Goal: Task Accomplishment & Management: Complete application form

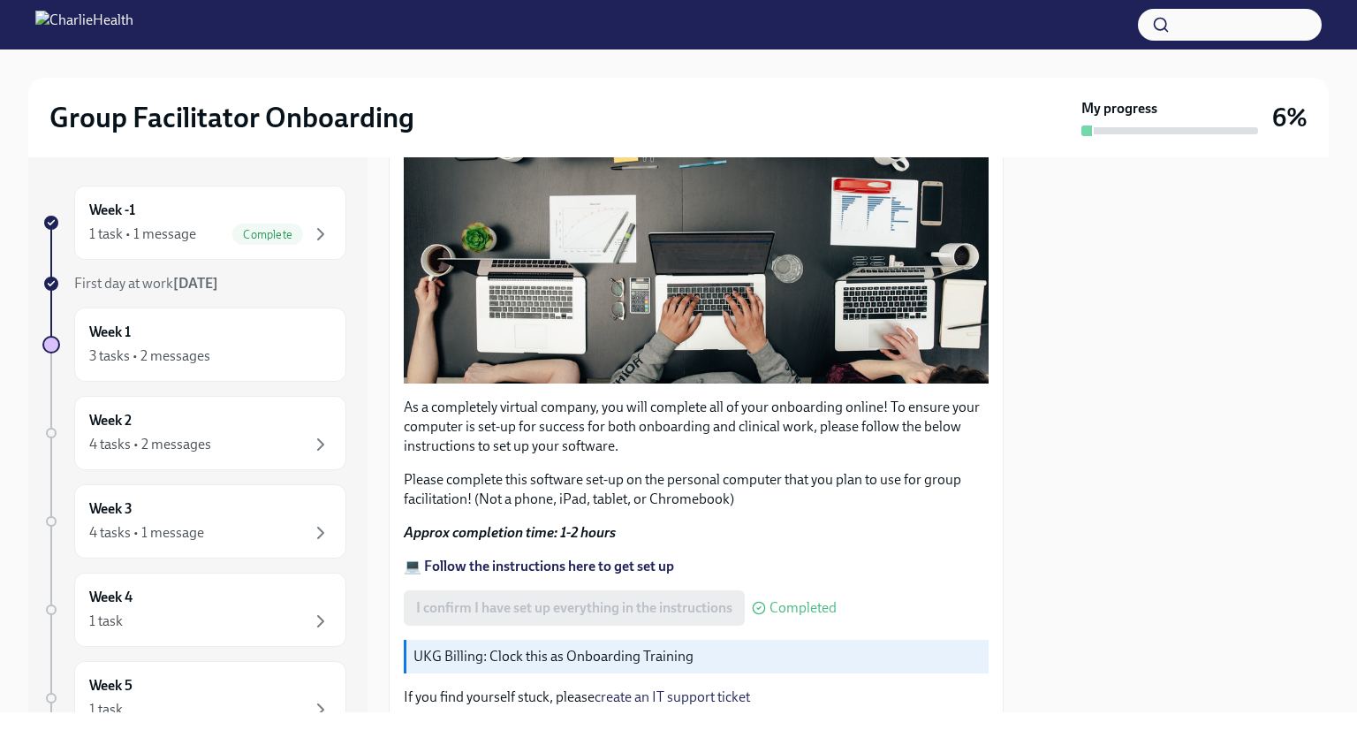
scroll to position [508, 0]
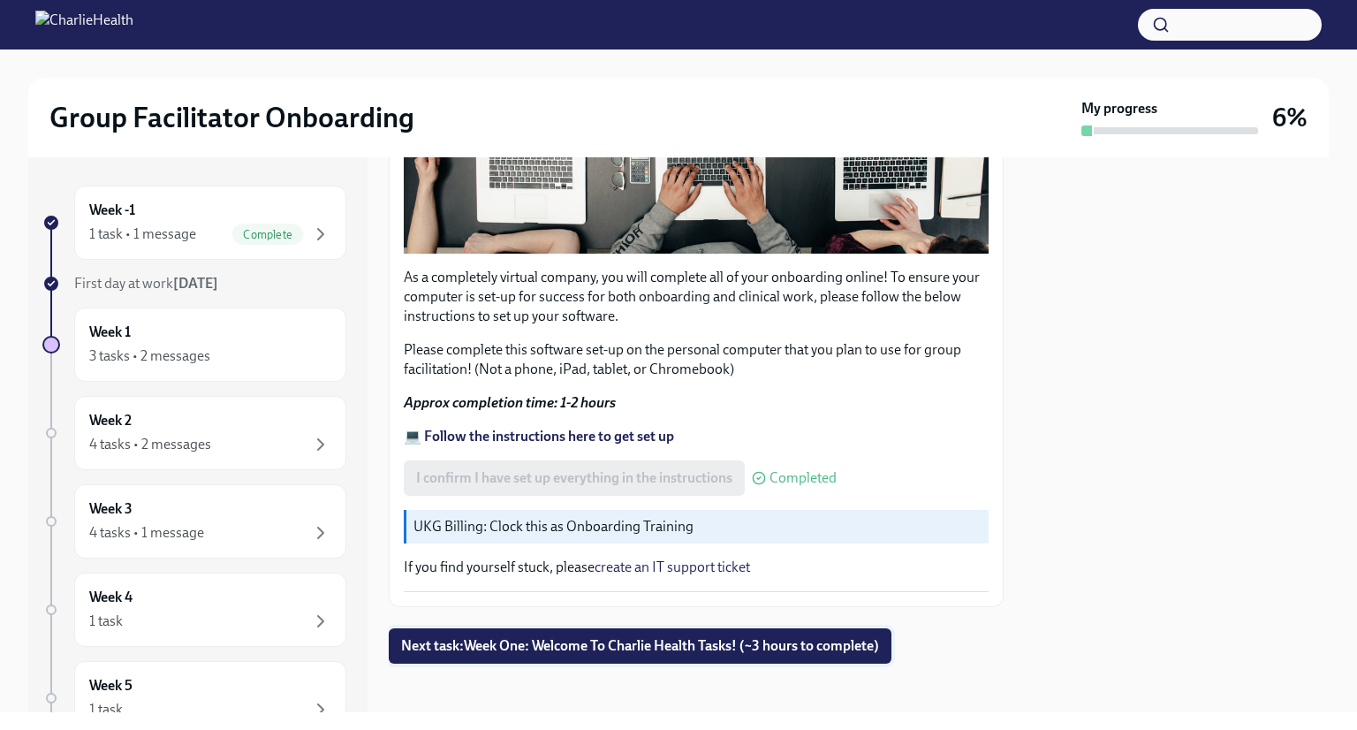
click at [765, 643] on span "Next task : Week One: Welcome To Charlie Health Tasks! (~3 hours to complete)" at bounding box center [640, 646] width 478 height 18
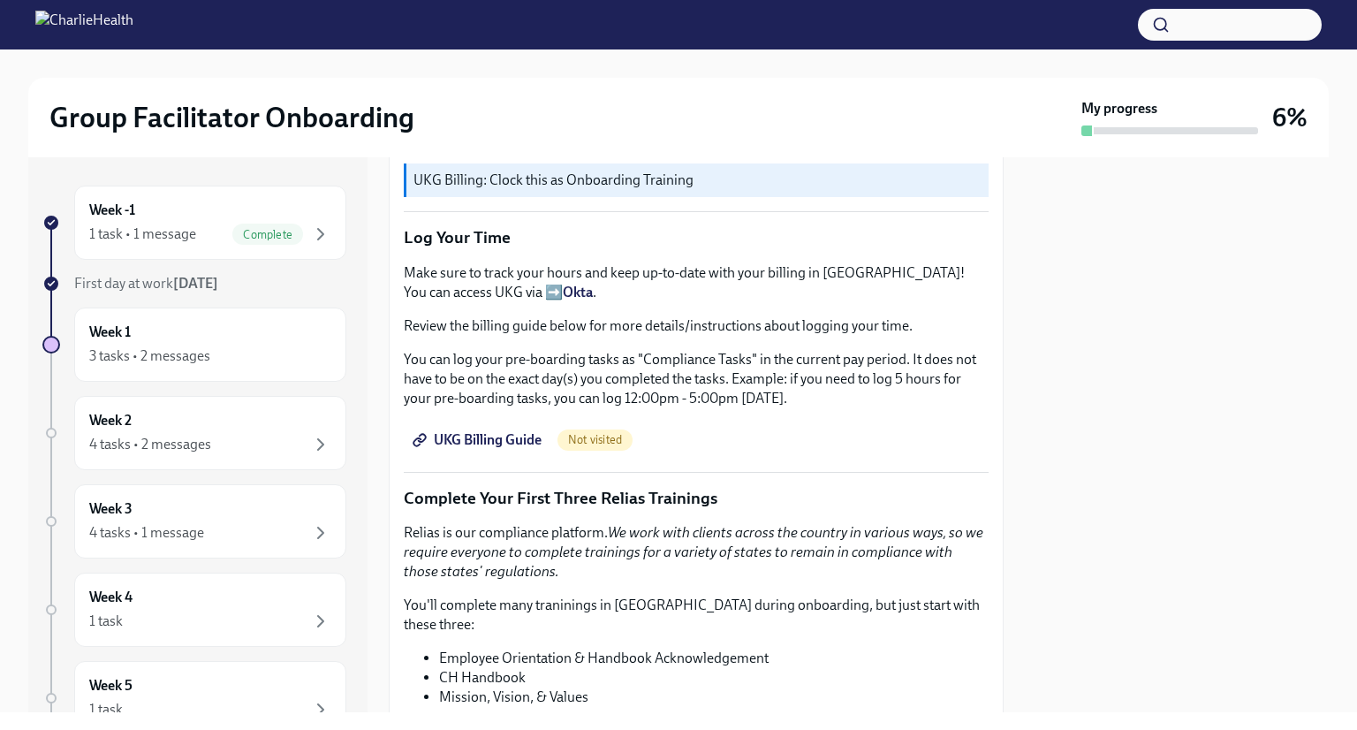
scroll to position [1638, 0]
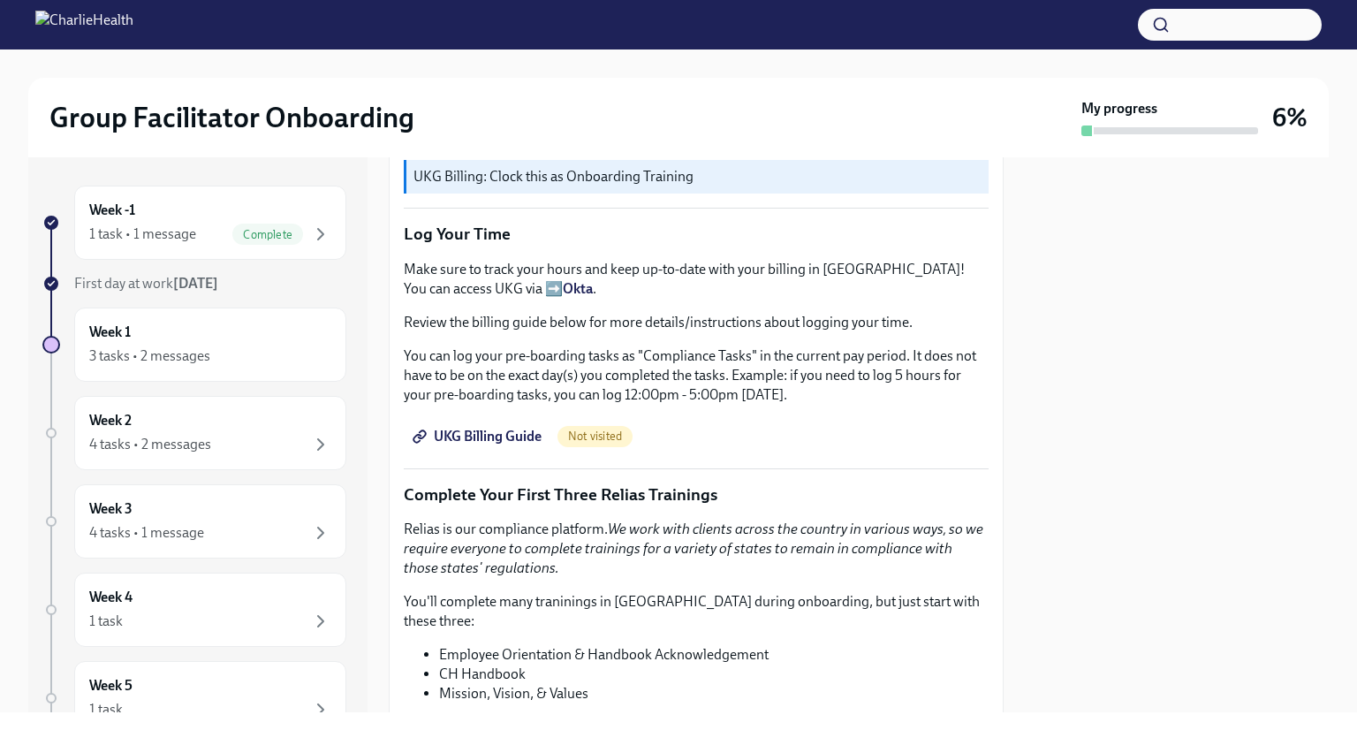
click at [487, 428] on span "UKG Billing Guide" at bounding box center [478, 437] width 125 height 18
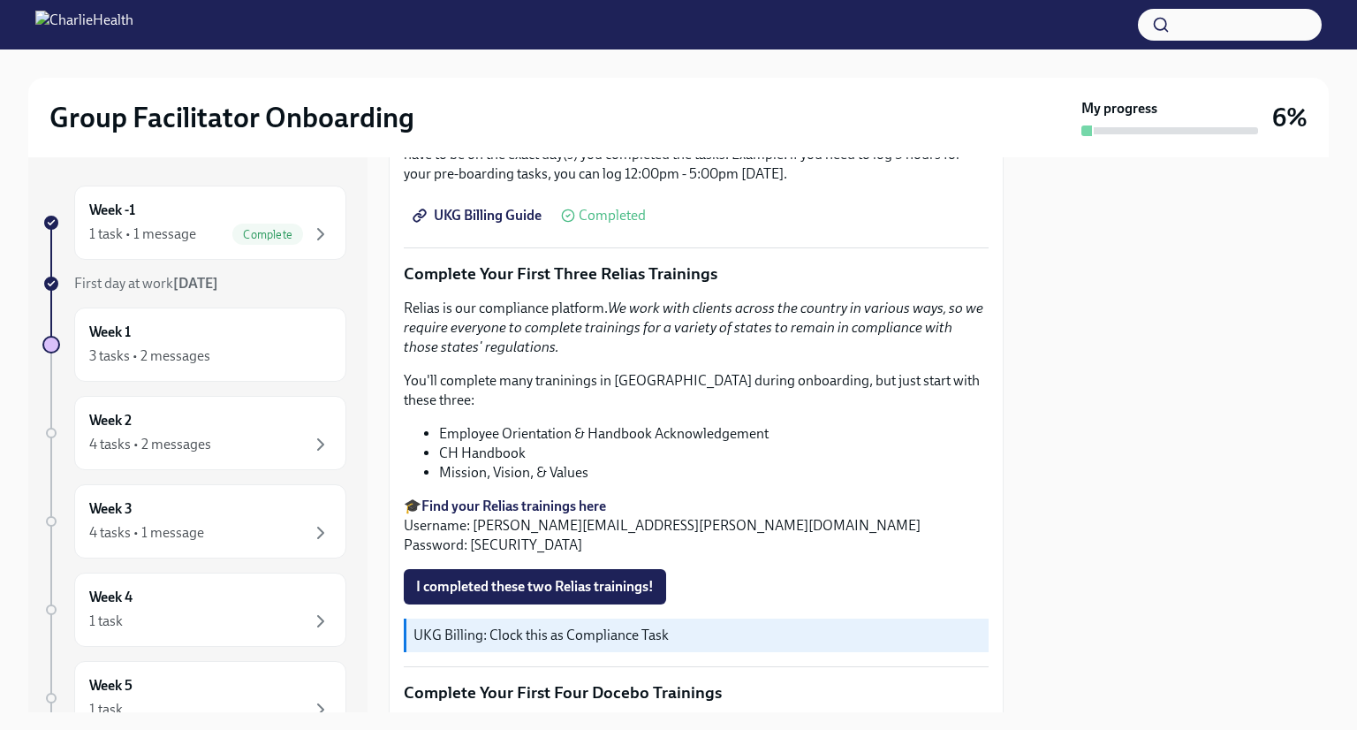
scroll to position [1865, 0]
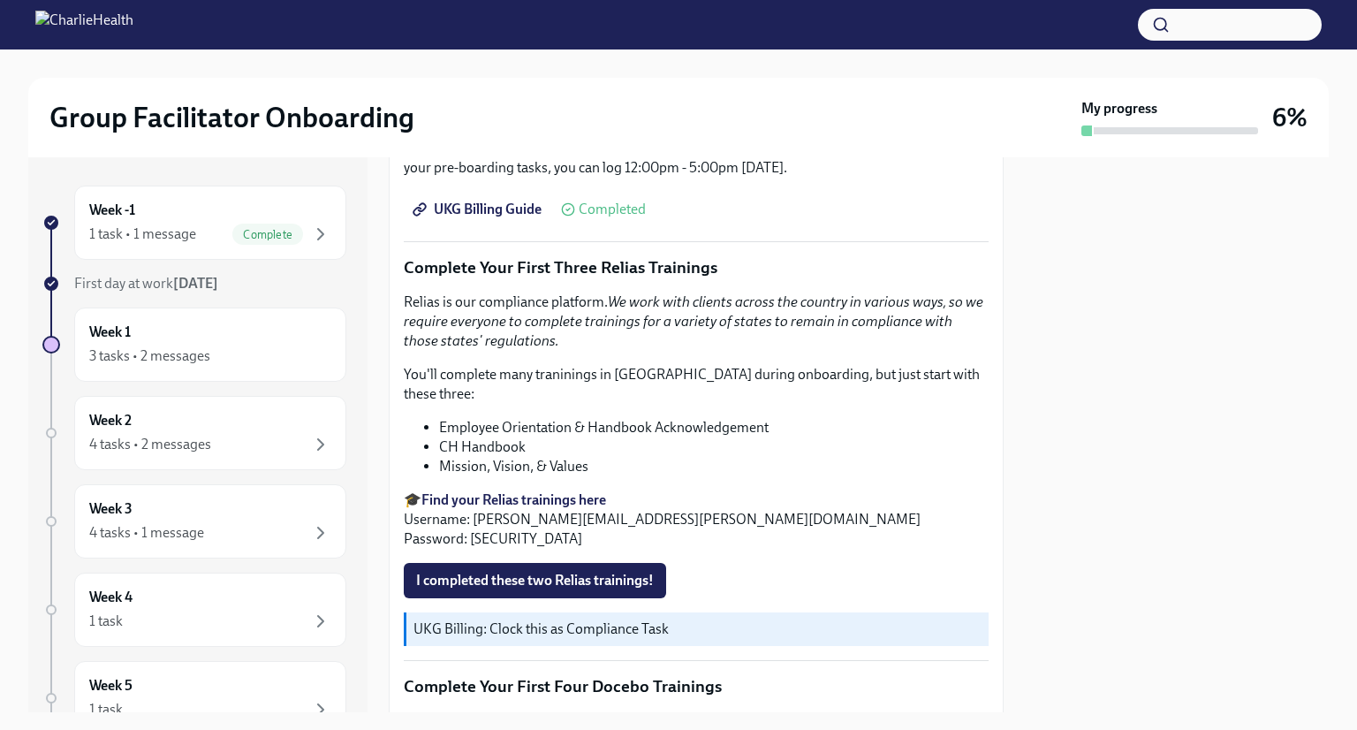
click at [583, 491] on strong "Find your Relias trainings here" at bounding box center [513, 499] width 185 height 17
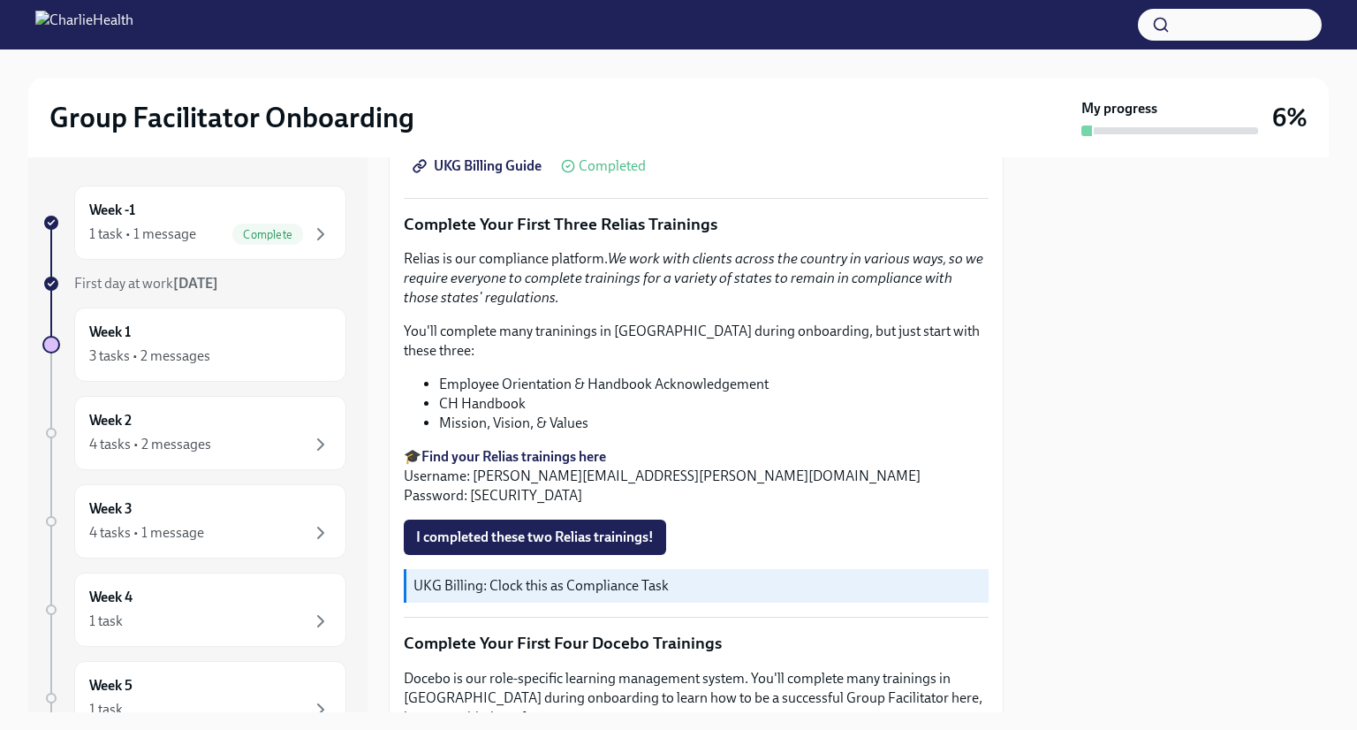
scroll to position [1919, 0]
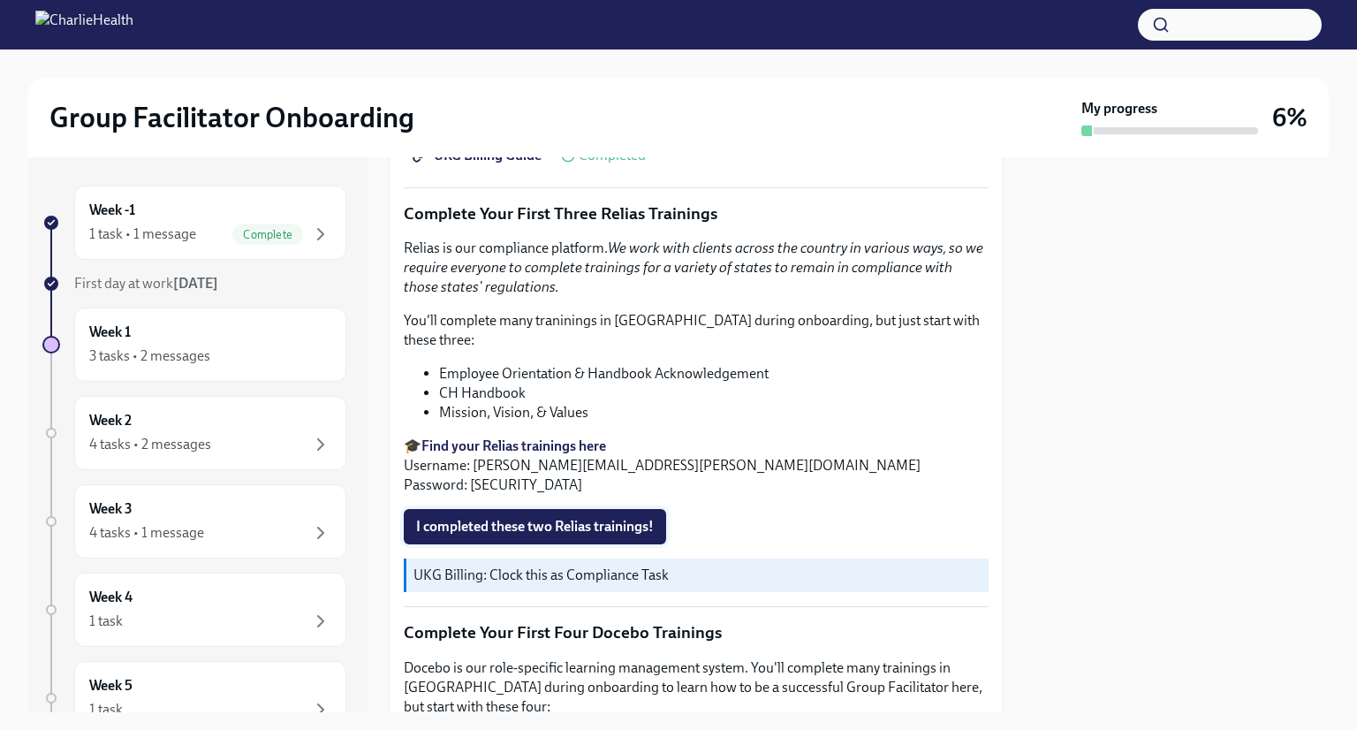
click at [565, 518] on span "I completed these two Relias trainings!" at bounding box center [535, 527] width 238 height 18
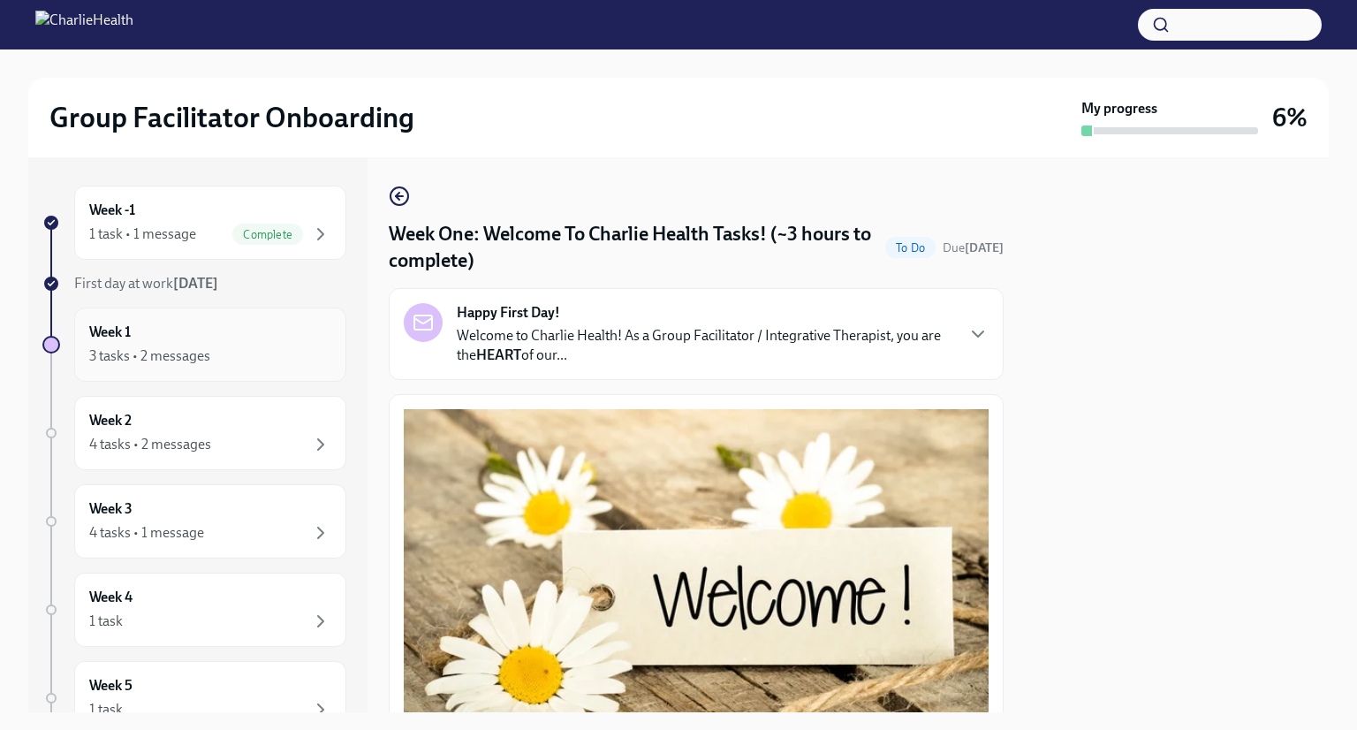
click at [192, 350] on div "3 tasks • 2 messages" at bounding box center [149, 355] width 121 height 19
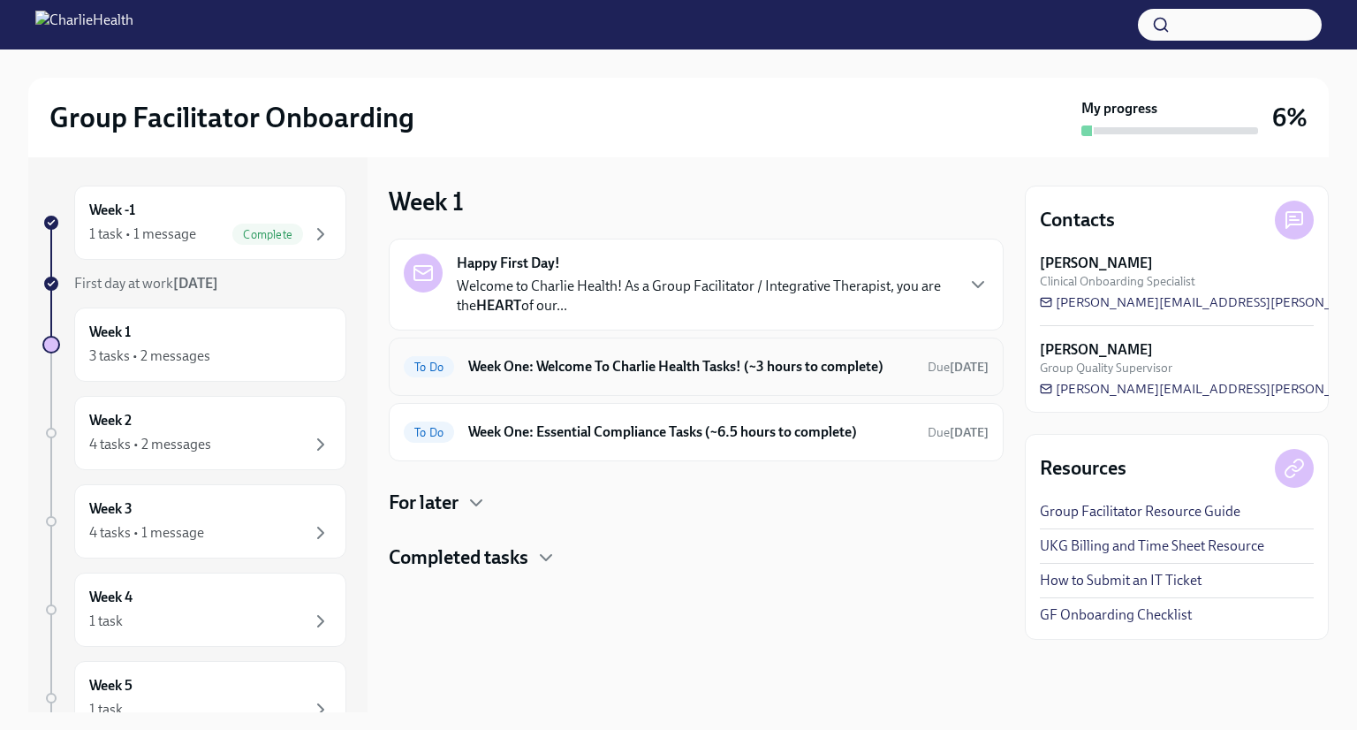
click at [421, 368] on span "To Do" at bounding box center [429, 366] width 50 height 13
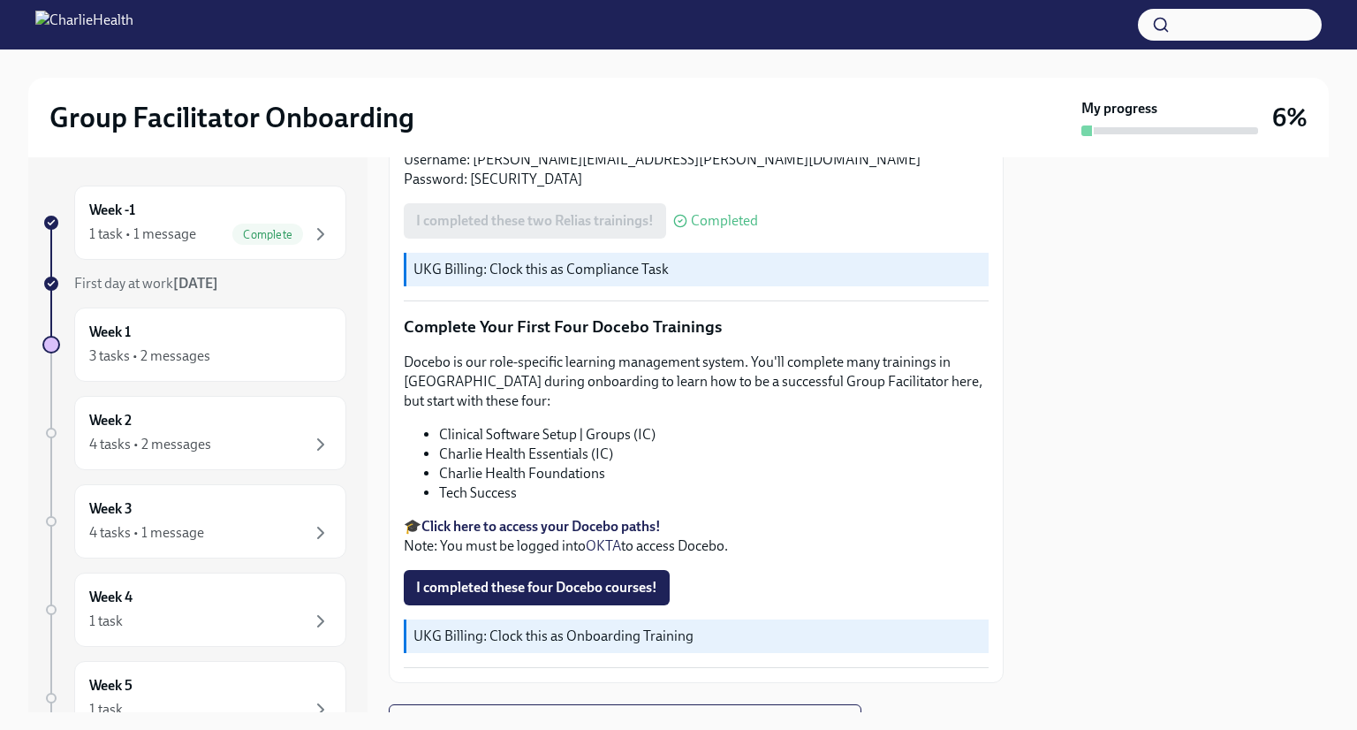
scroll to position [2228, 0]
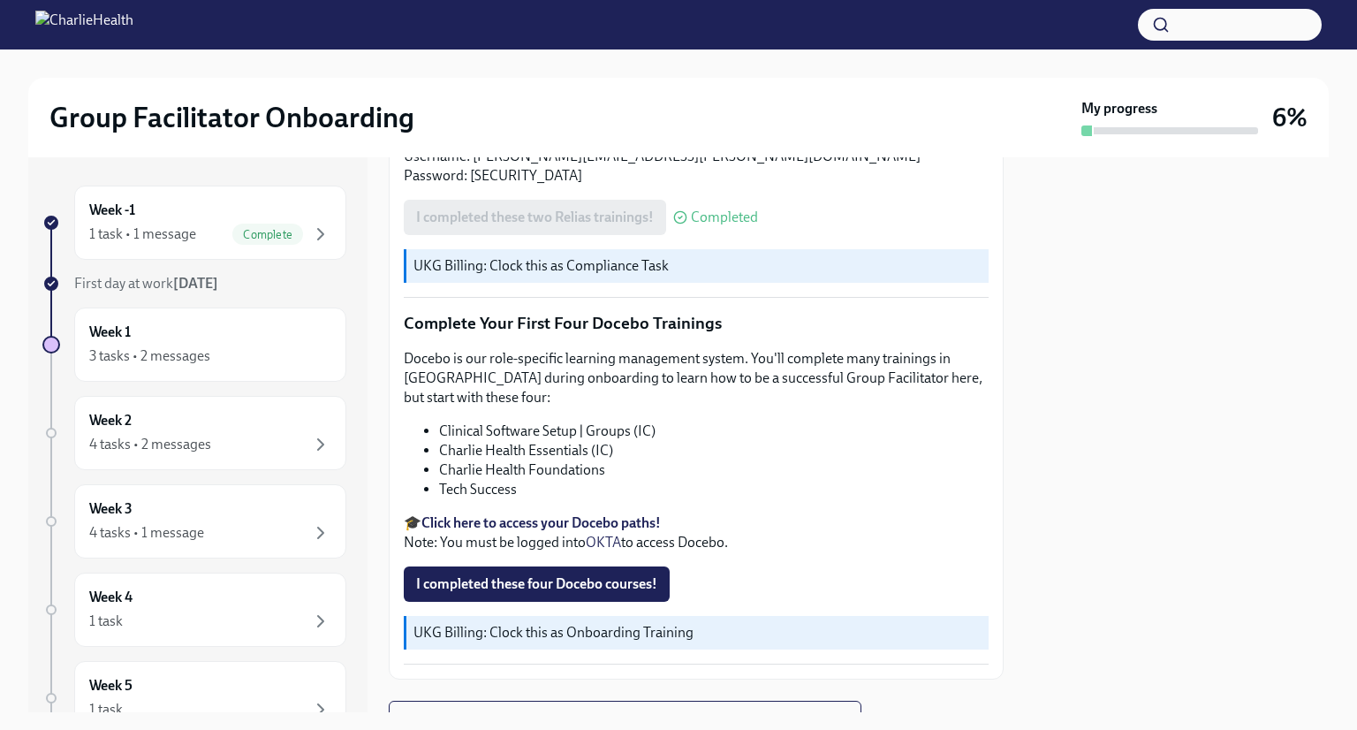
click at [601, 514] on strong "Click here to access your Docebo paths!" at bounding box center [540, 522] width 239 height 17
drag, startPoint x: 618, startPoint y: 421, endPoint x: 437, endPoint y: 414, distance: 180.4
click at [437, 421] on ul "Clinical Software Setup | Groups (IC) Charlie Health Essentials (IC) Charlie He…" at bounding box center [696, 460] width 585 height 78
copy li "Charlie Health Essentials (IC)"
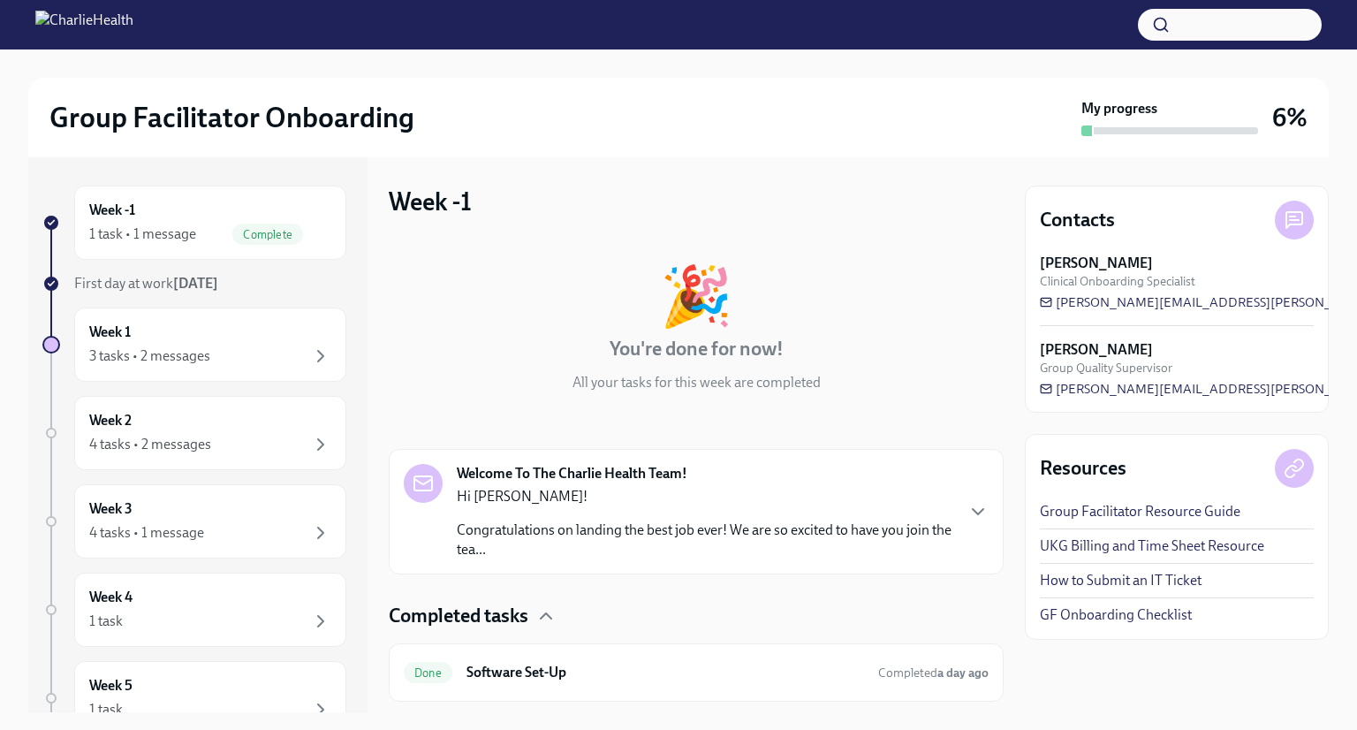
scroll to position [46, 0]
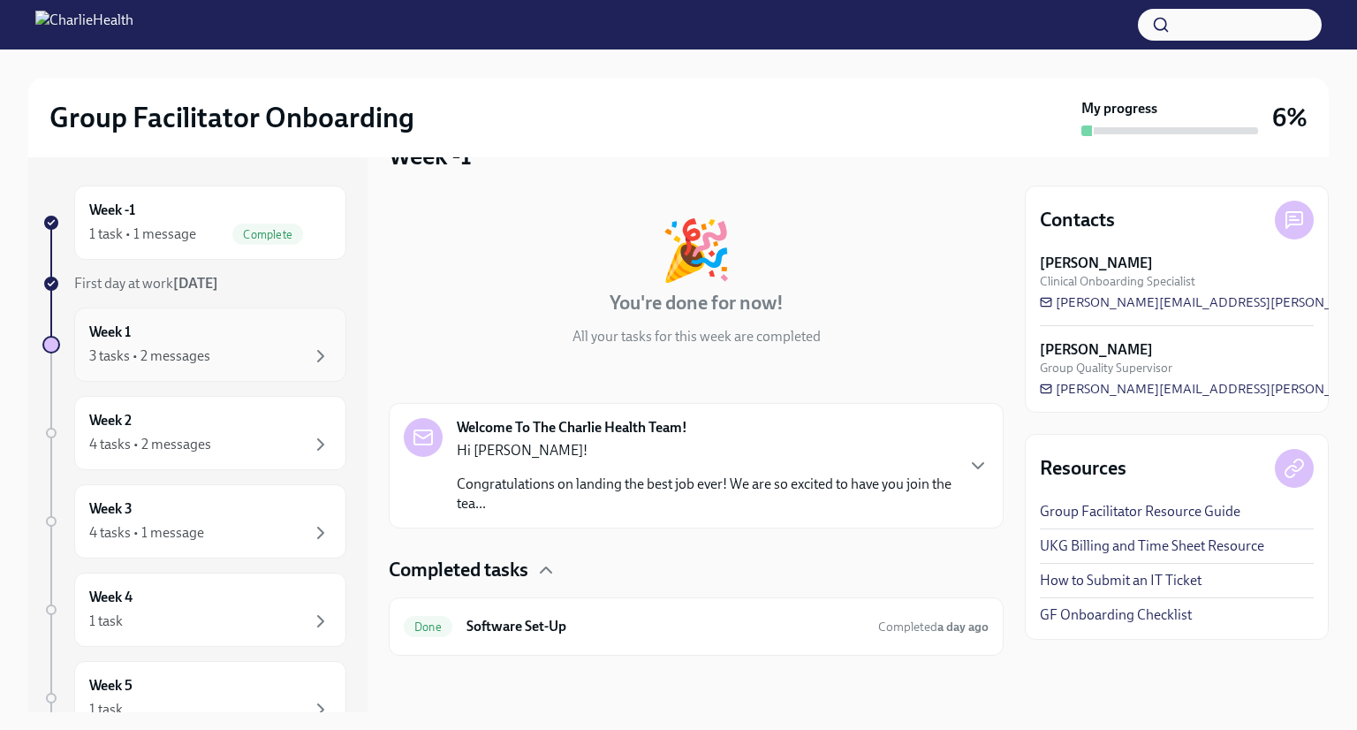
click at [163, 360] on div "3 tasks • 2 messages" at bounding box center [149, 355] width 121 height 19
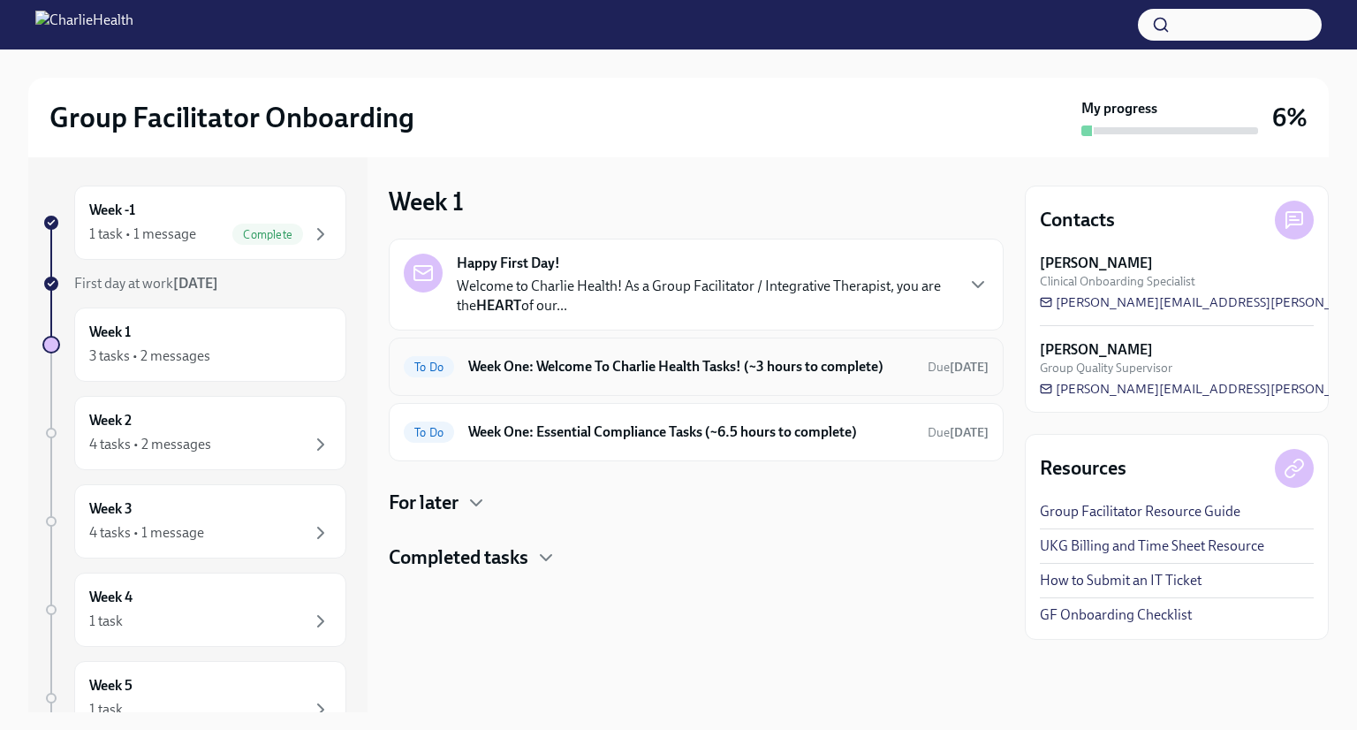
click at [767, 371] on h6 "Week One: Welcome To Charlie Health Tasks! (~3 hours to complete)" at bounding box center [690, 366] width 445 height 19
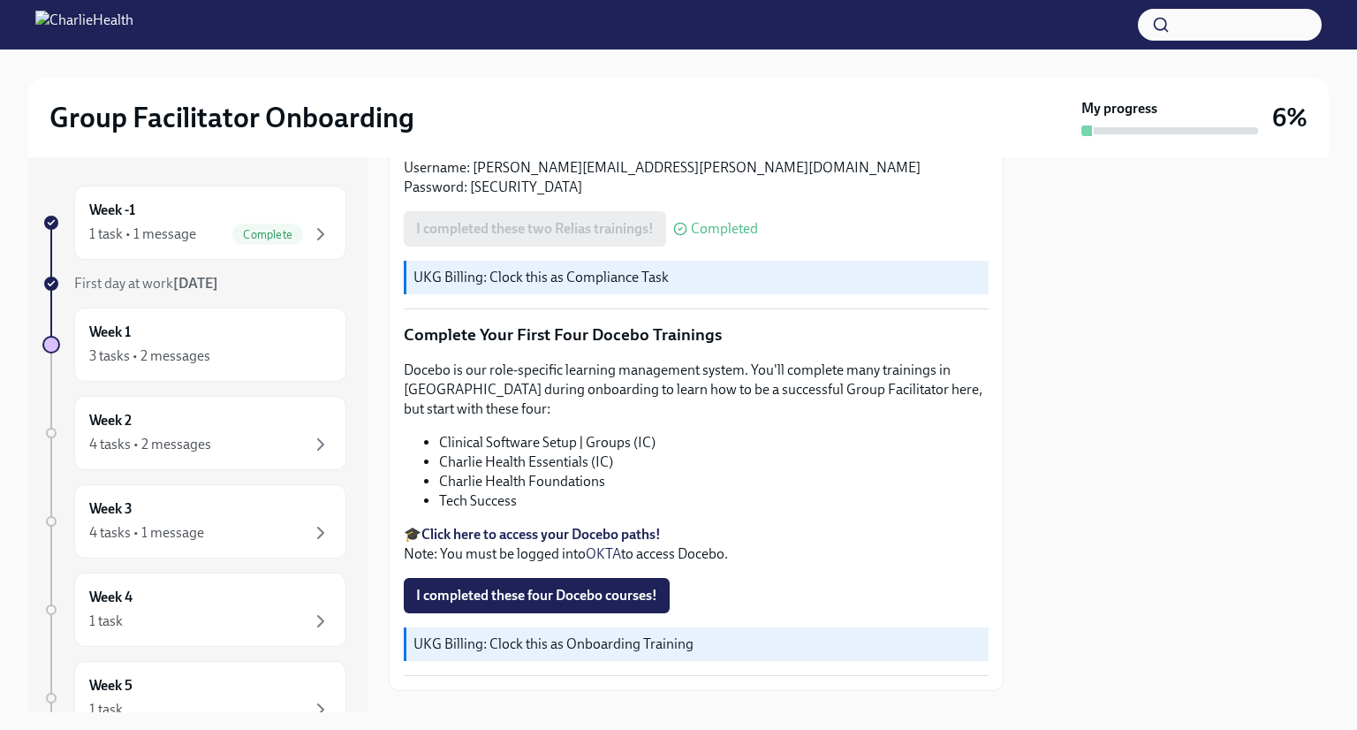
scroll to position [2224, 0]
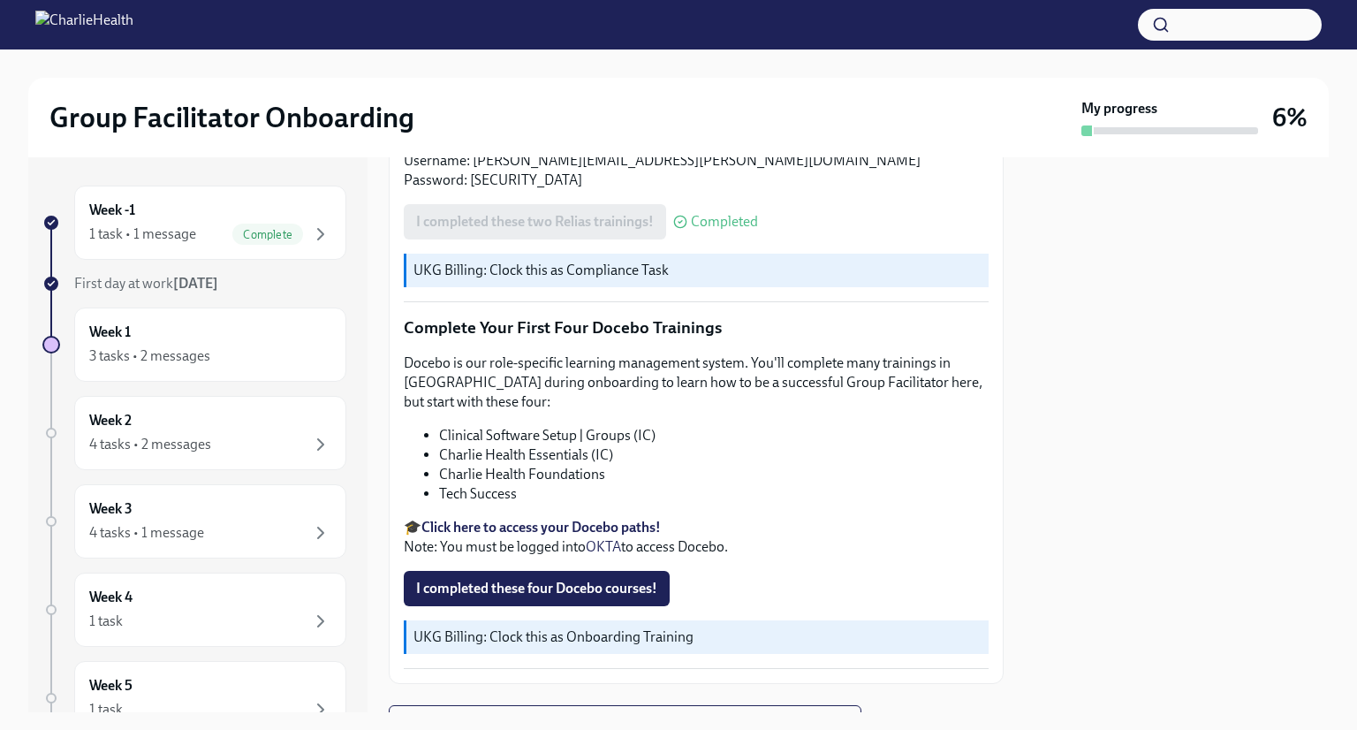
click at [594, 519] on strong "Click here to access your Docebo paths!" at bounding box center [540, 527] width 239 height 17
drag, startPoint x: 618, startPoint y: 428, endPoint x: 443, endPoint y: 425, distance: 175.8
drag, startPoint x: 443, startPoint y: 425, endPoint x: 645, endPoint y: 430, distance: 202.4
click at [645, 445] on li "Charlie Health Essentials (IC)" at bounding box center [714, 454] width 550 height 19
click at [620, 465] on li "Charlie Health Foundations" at bounding box center [714, 474] width 550 height 19
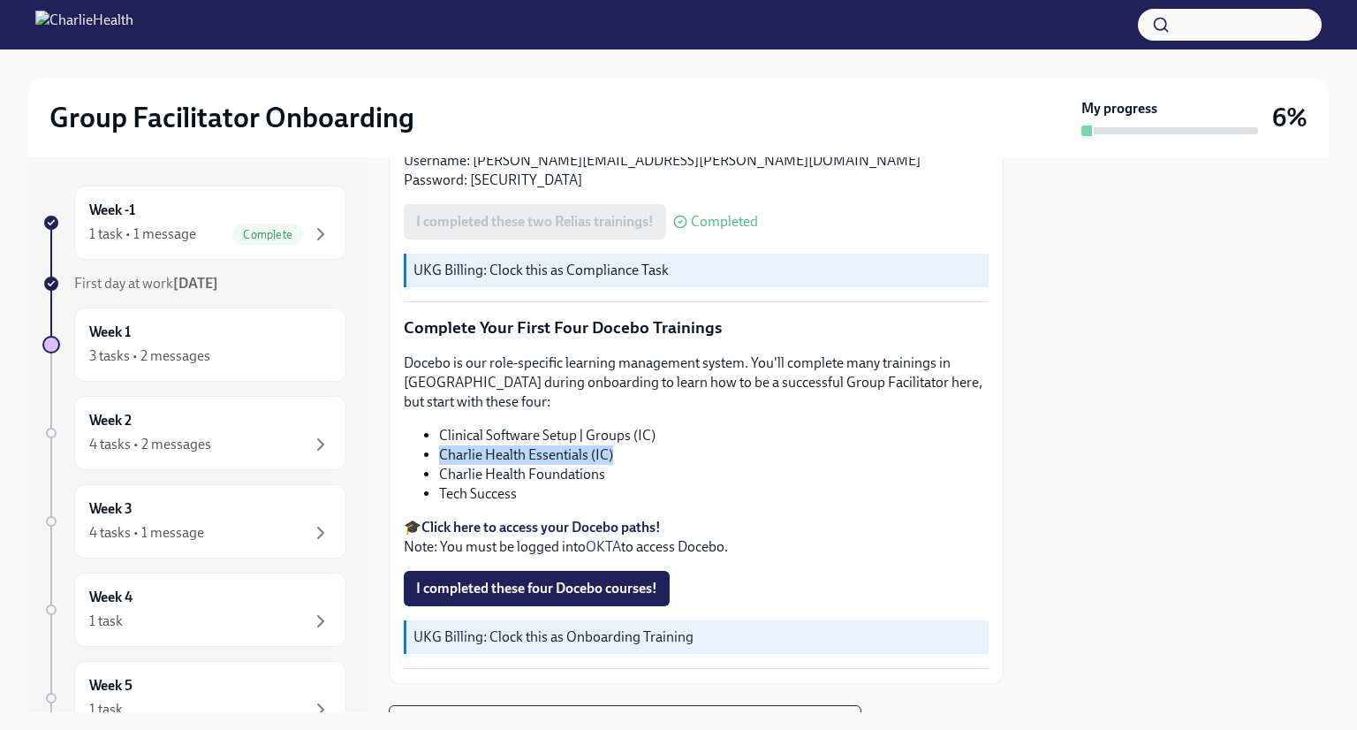
drag, startPoint x: 618, startPoint y: 423, endPoint x: 442, endPoint y: 425, distance: 176.7
click at [442, 445] on li "Charlie Health Essentials (IC)" at bounding box center [714, 454] width 550 height 19
copy li "Charlie Health Essentials (IC)"
drag, startPoint x: 614, startPoint y: 446, endPoint x: 438, endPoint y: 442, distance: 175.9
click at [438, 442] on ul "Clinical Software Setup | Groups (IC) Charlie Health Essentials (IC) Charlie He…" at bounding box center [696, 465] width 585 height 78
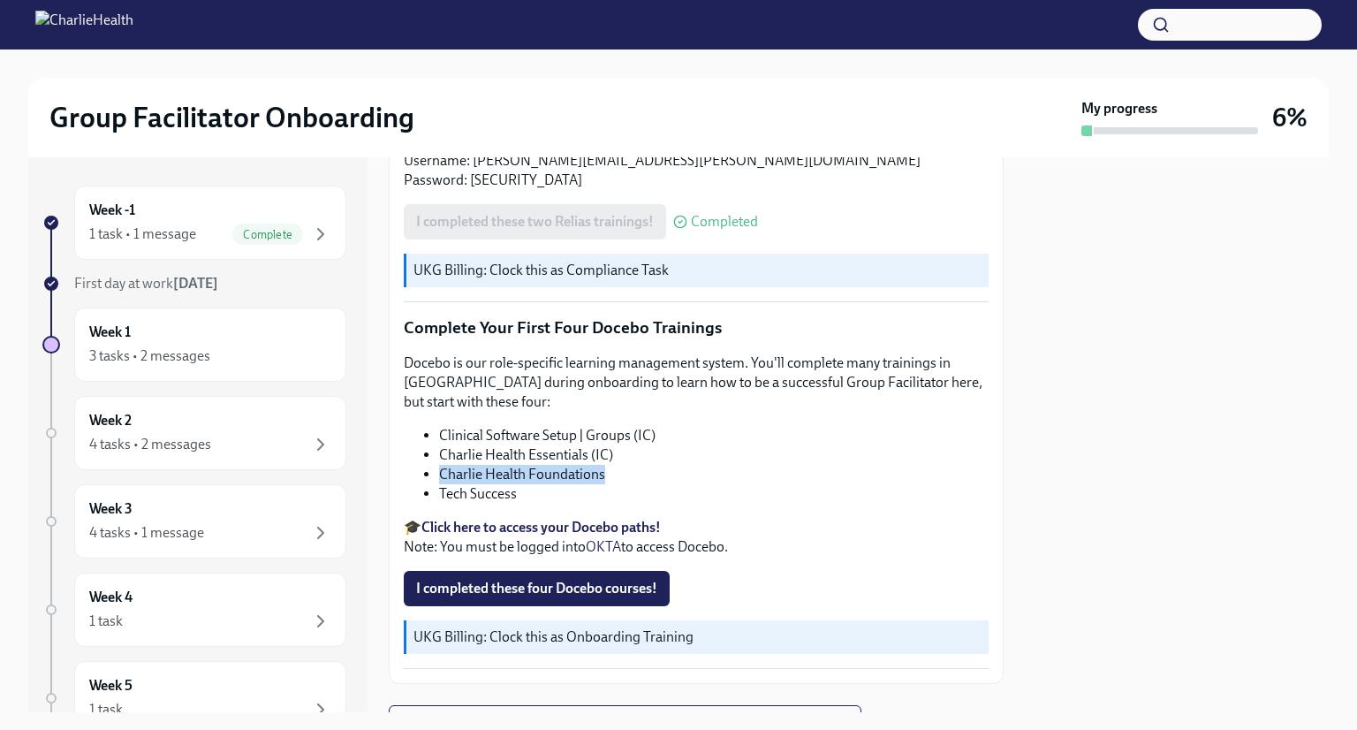
copy li "Charlie Health Foundations"
click at [523, 484] on li "Tech Success" at bounding box center [714, 493] width 550 height 19
drag, startPoint x: 524, startPoint y: 467, endPoint x: 438, endPoint y: 461, distance: 85.9
click at [439, 484] on li "Tech Success" at bounding box center [714, 493] width 550 height 19
copy li "Tech Success"
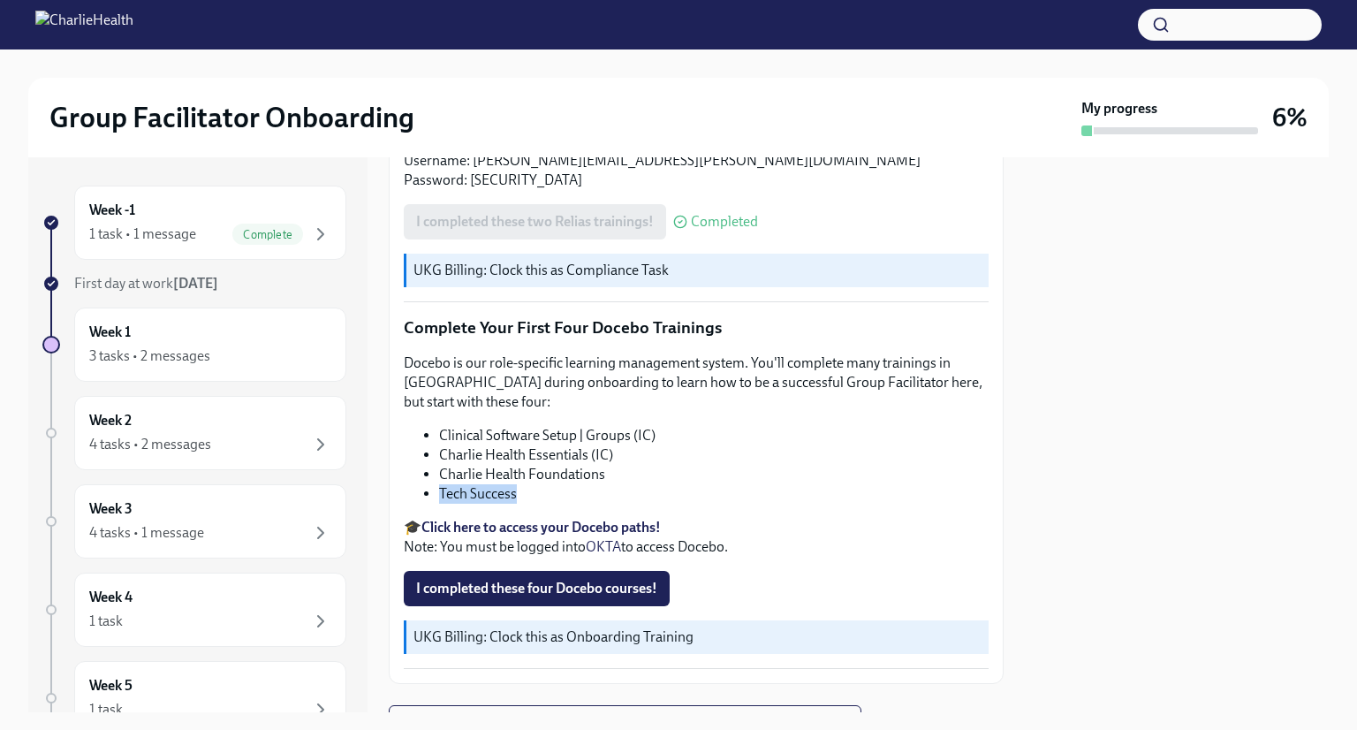
click at [700, 484] on li "Tech Success" at bounding box center [714, 493] width 550 height 19
click at [593, 580] on span "I completed these four Docebo courses!" at bounding box center [536, 589] width 241 height 18
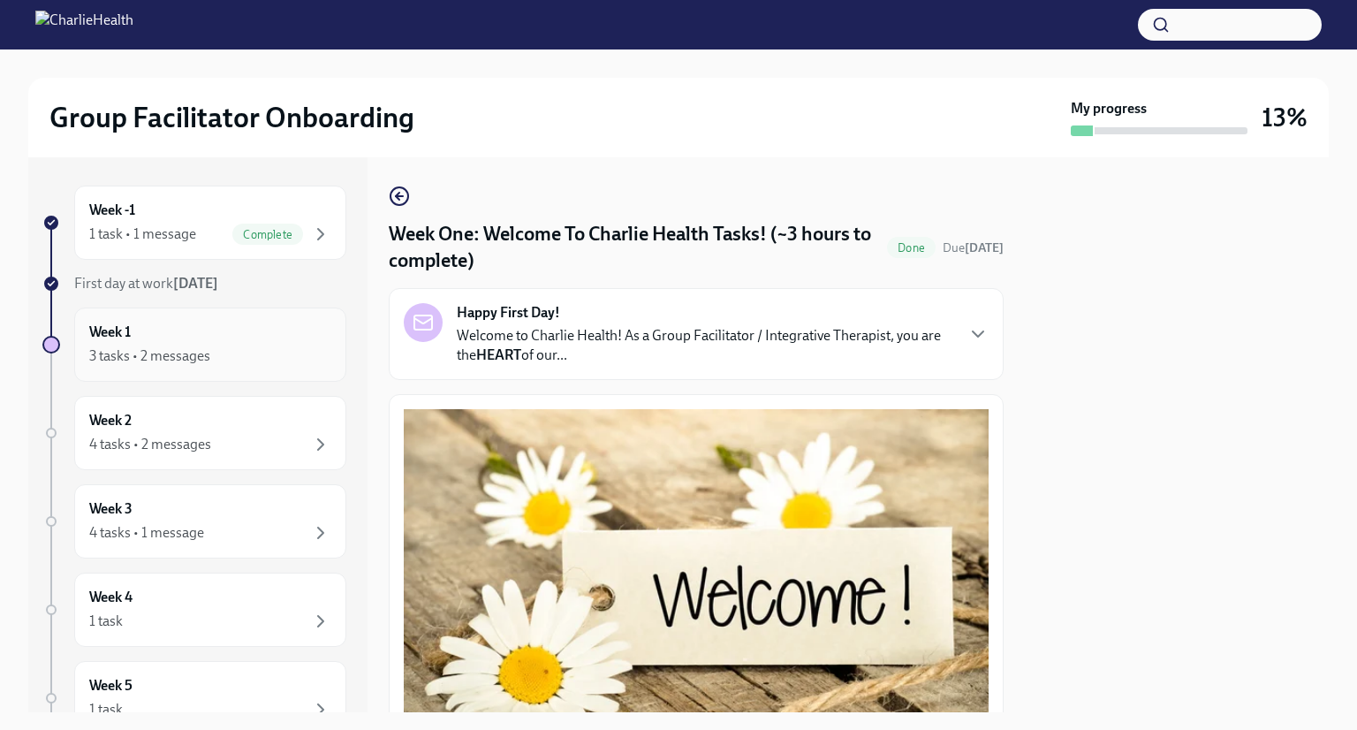
click at [187, 358] on div "3 tasks • 2 messages" at bounding box center [149, 355] width 121 height 19
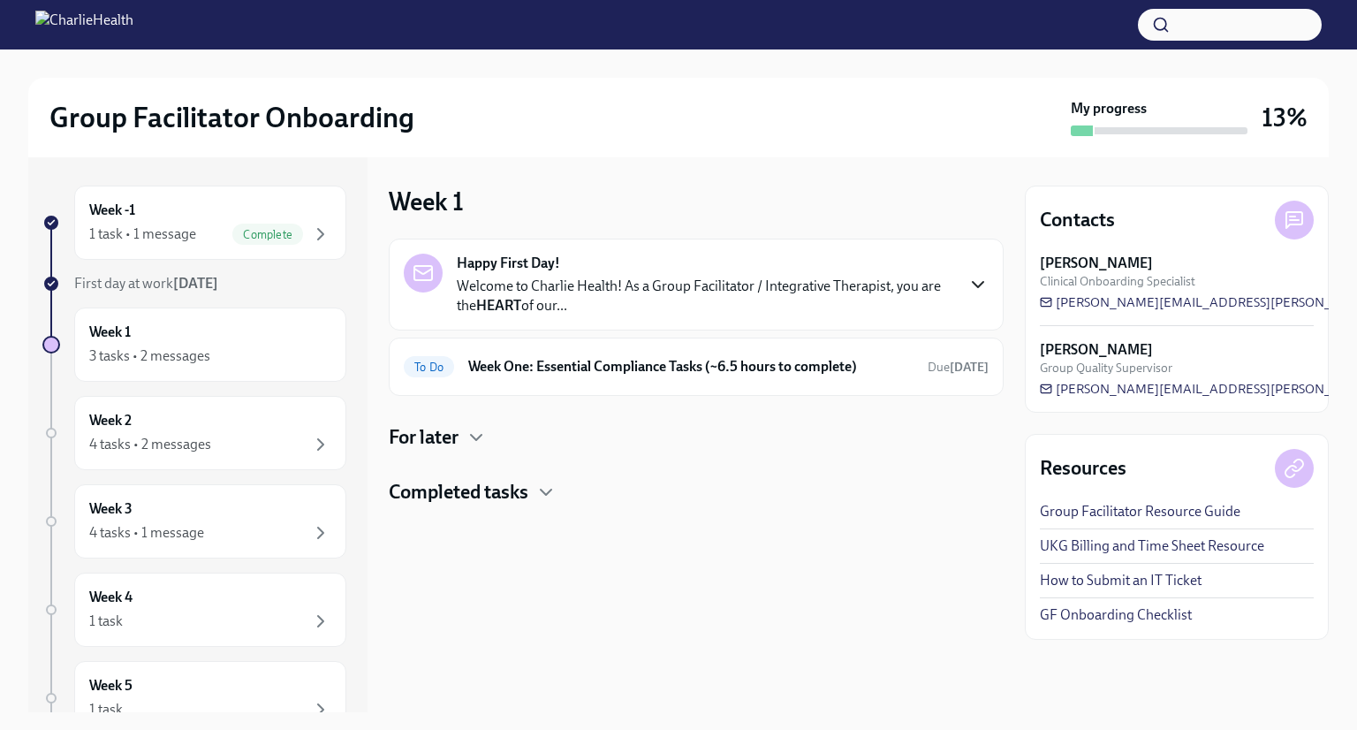
click at [972, 284] on icon "button" at bounding box center [977, 284] width 21 height 21
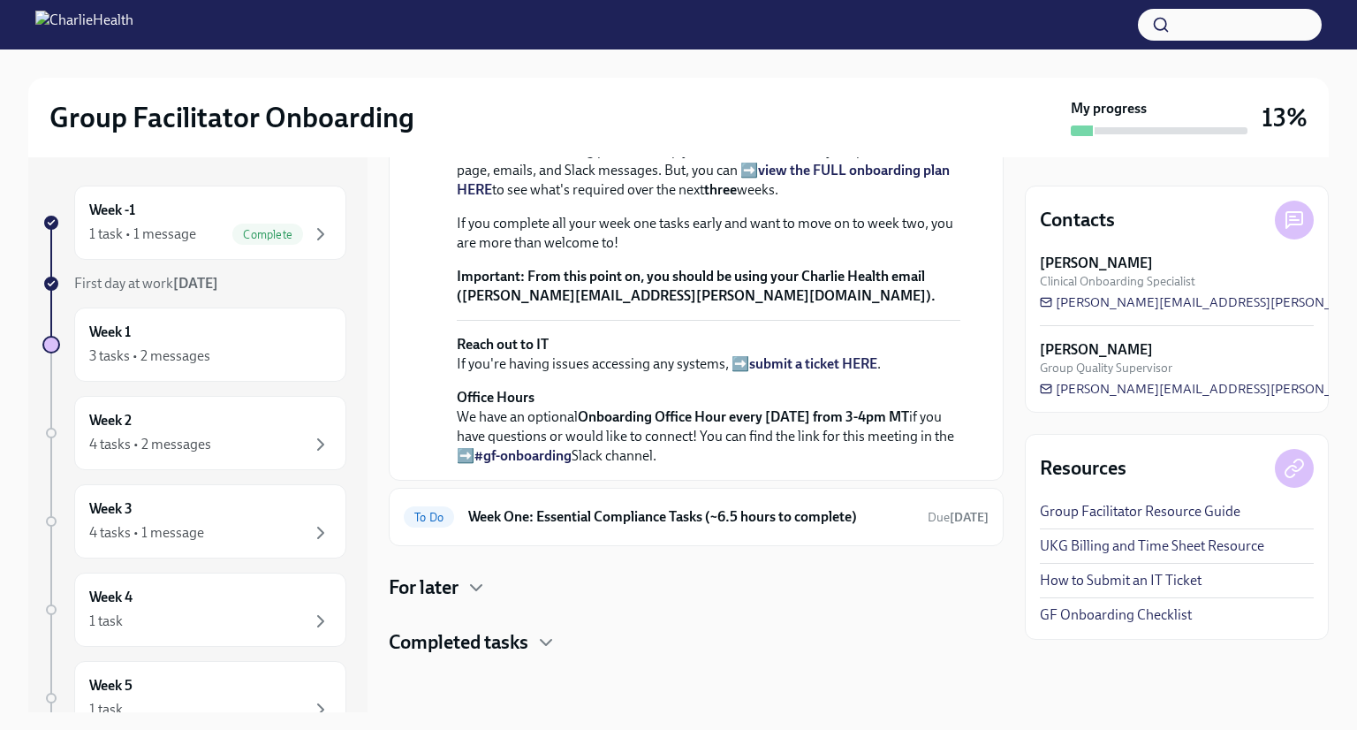
scroll to position [422, 0]
